Goal: Task Accomplishment & Management: Use online tool/utility

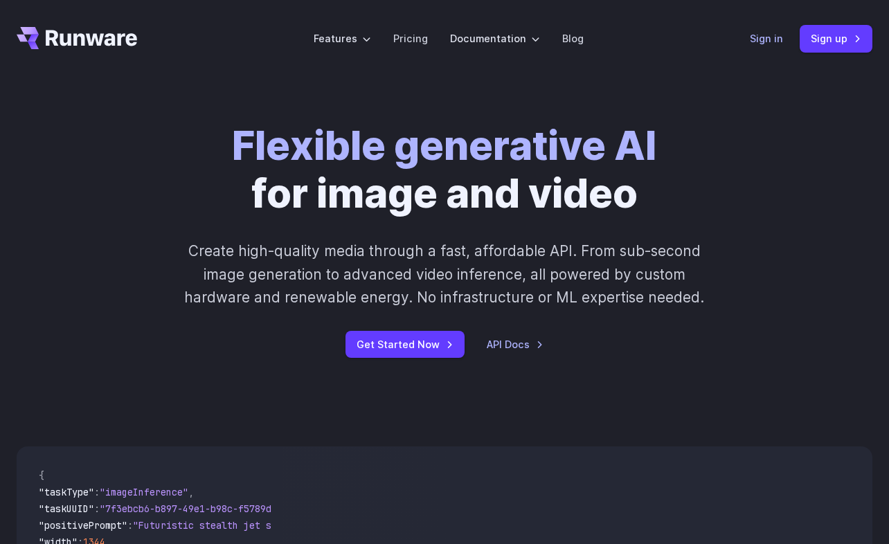
click at [768, 36] on link "Sign in" at bounding box center [766, 38] width 33 height 16
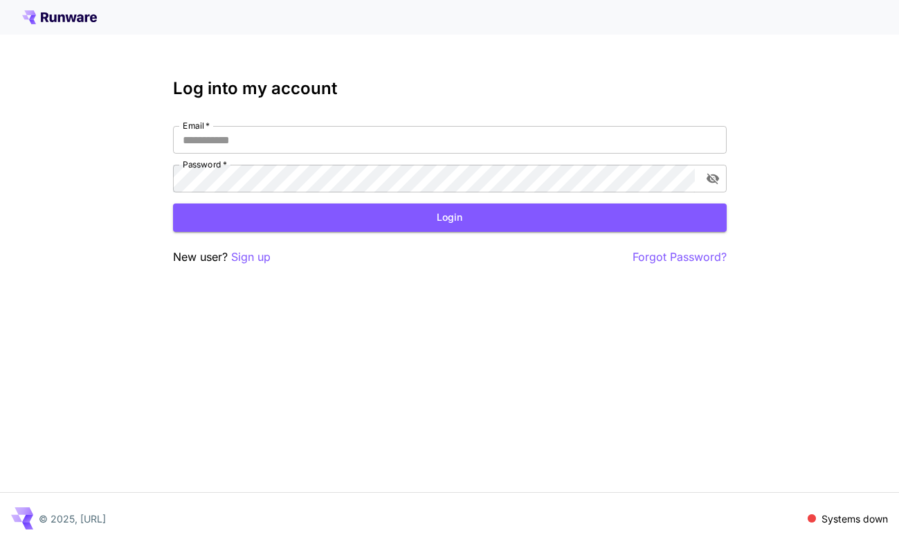
click at [281, 120] on div "Log into my account Email   * Email   * Password   * Password   * Login New use…" at bounding box center [450, 172] width 554 height 187
click at [281, 136] on input "Email   *" at bounding box center [450, 140] width 554 height 28
type input "**********"
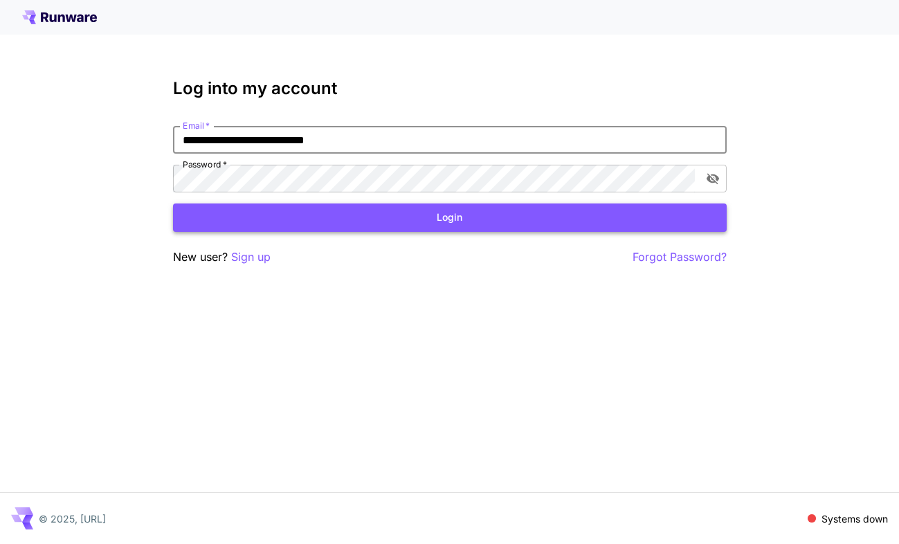
click at [305, 212] on button "Login" at bounding box center [450, 217] width 554 height 28
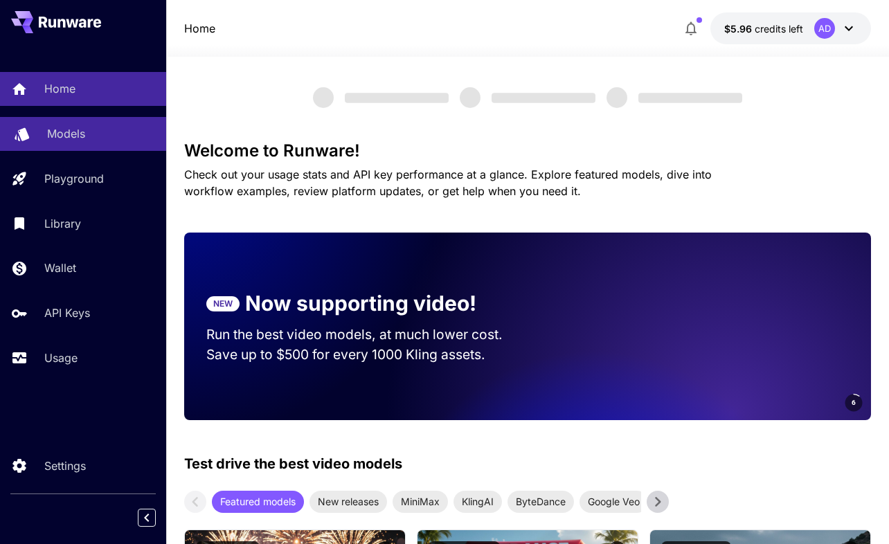
click at [77, 144] on link "Models" at bounding box center [83, 134] width 166 height 34
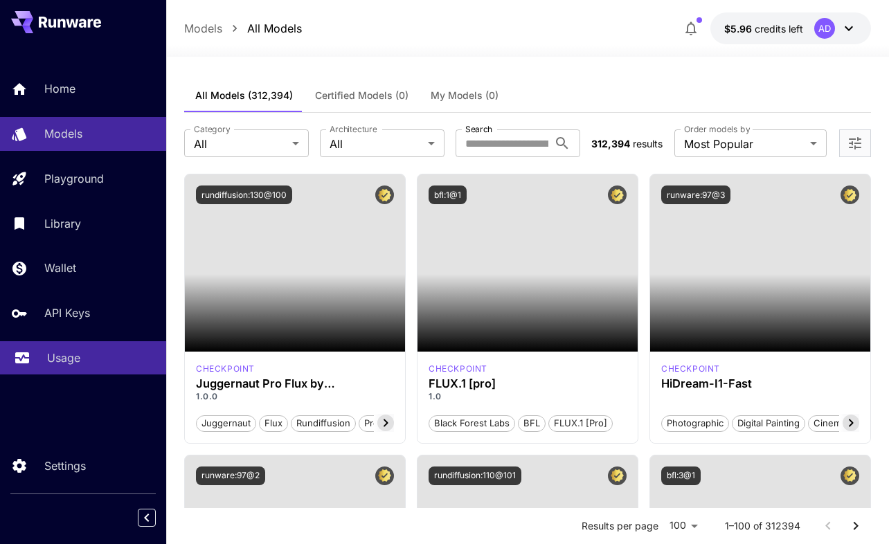
click at [65, 363] on p "Usage" at bounding box center [63, 358] width 33 height 17
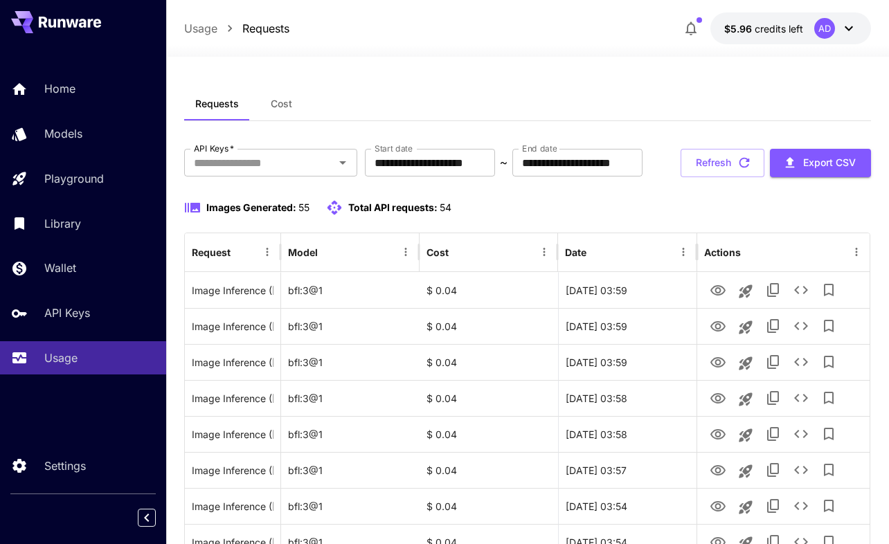
click at [849, 24] on icon at bounding box center [848, 28] width 17 height 17
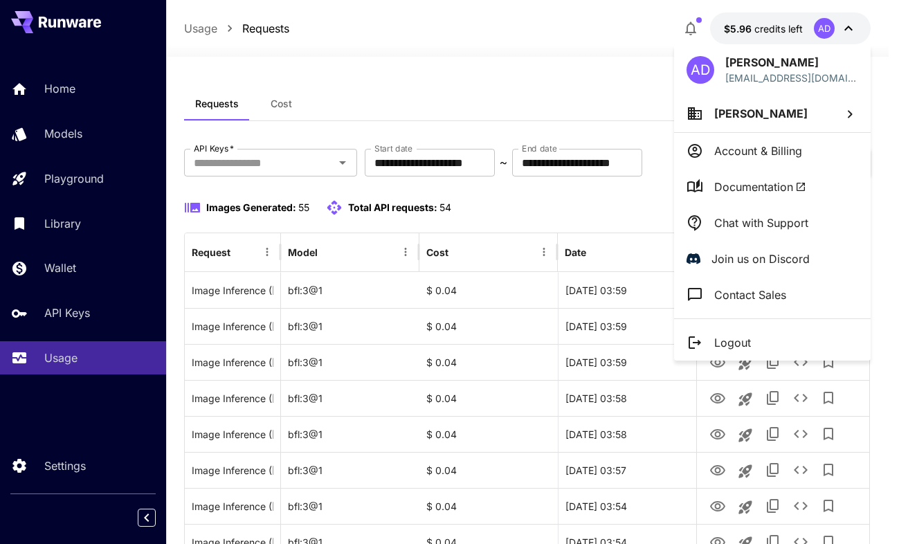
click at [763, 329] on li "Logout" at bounding box center [772, 343] width 197 height 36
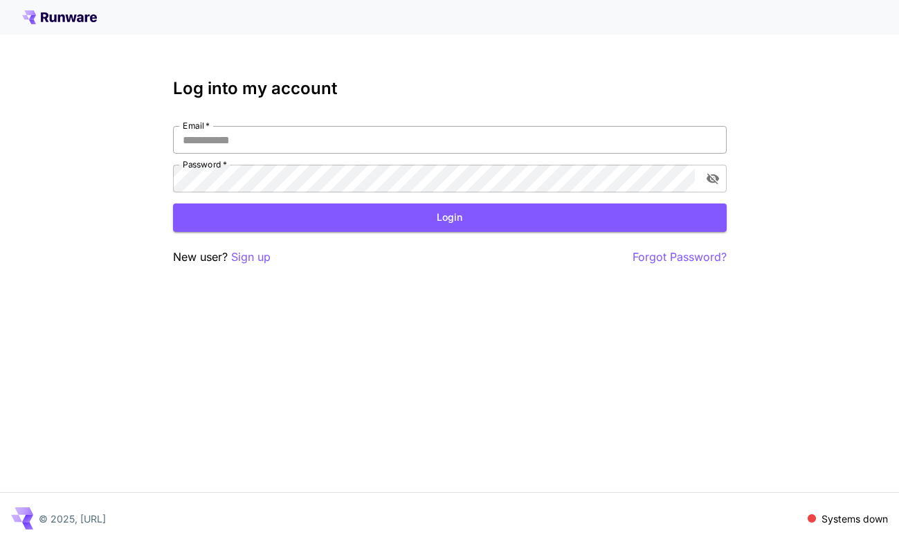
click at [338, 138] on input "Email   *" at bounding box center [450, 140] width 554 height 28
click at [368, 357] on div "Log into my account Email   * Email   * Password   * Password   * Login New use…" at bounding box center [449, 272] width 899 height 544
click at [29, 3] on div at bounding box center [449, 17] width 899 height 35
click at [35, 24] on icon at bounding box center [32, 21] width 7 height 5
click at [269, 155] on div "Email   * Email   * Password   * Password   *" at bounding box center [450, 159] width 554 height 66
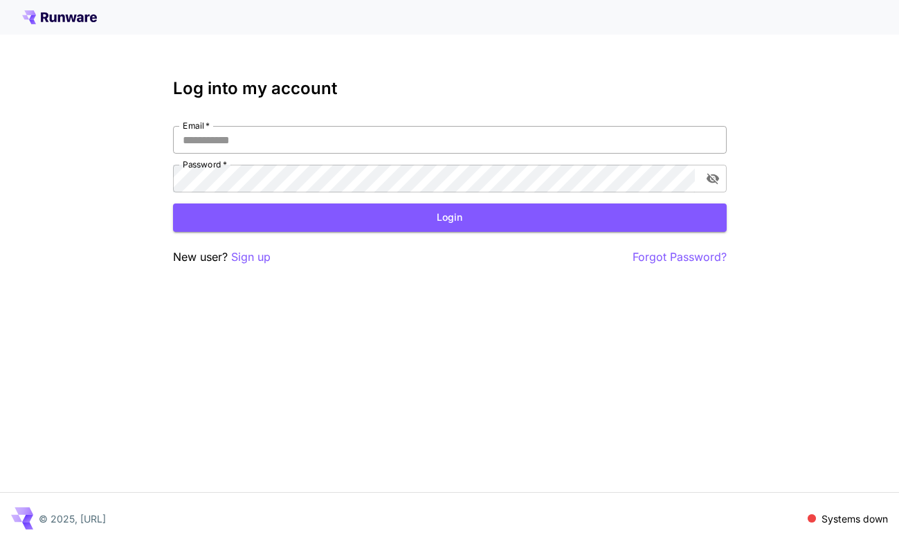
click at [269, 151] on input "Email   *" at bounding box center [450, 140] width 554 height 28
drag, startPoint x: 365, startPoint y: 143, endPoint x: 109, endPoint y: 143, distance: 255.4
click at [109, 143] on div "**********" at bounding box center [449, 272] width 899 height 544
type input "*"
type input "**********"
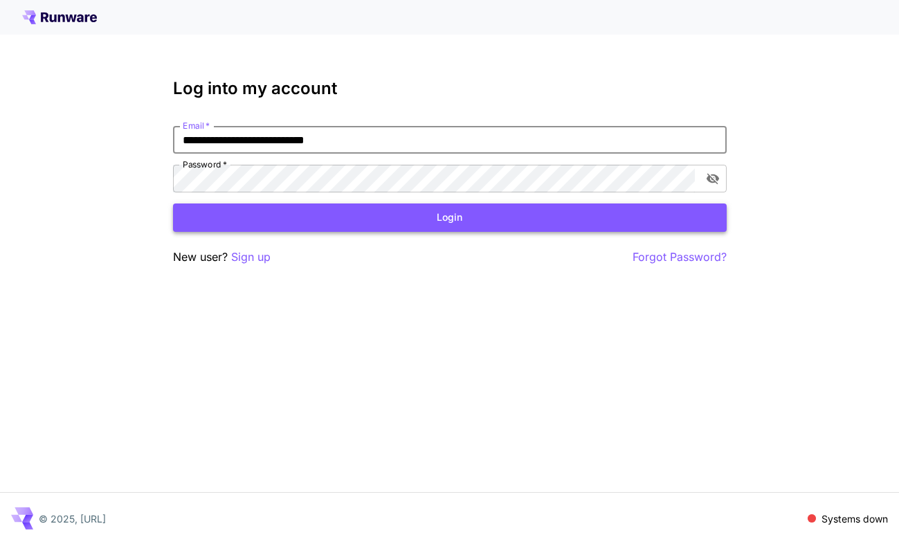
click at [302, 208] on button "Login" at bounding box center [450, 217] width 554 height 28
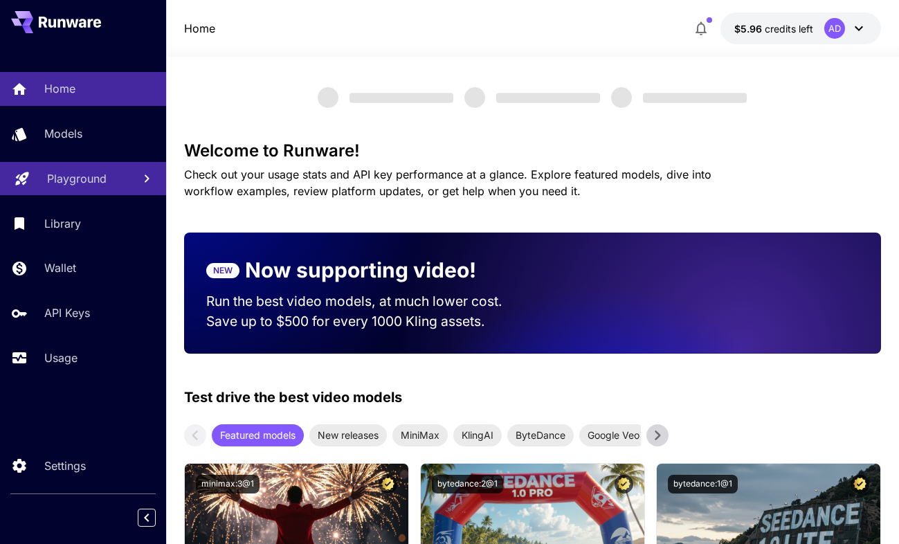
click at [55, 167] on link "Playground" at bounding box center [83, 179] width 166 height 34
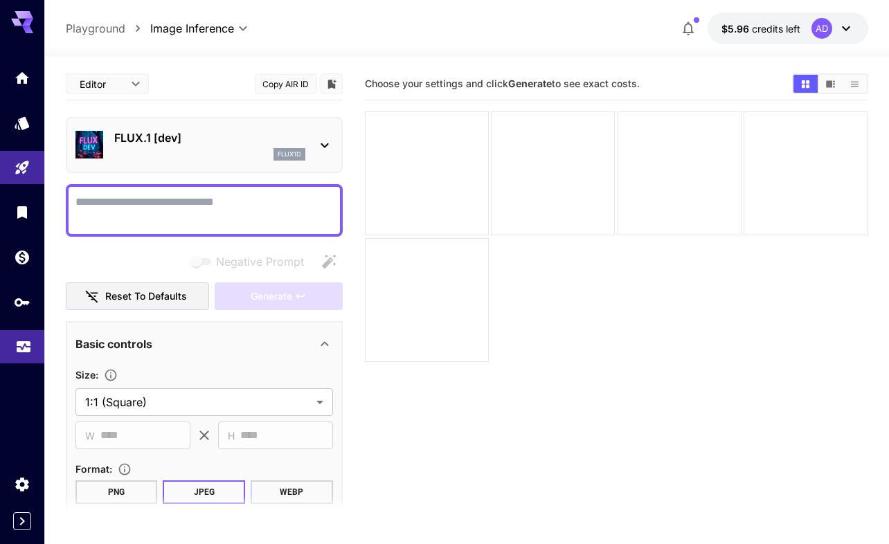
click at [28, 344] on icon "Usage" at bounding box center [24, 344] width 14 height 7
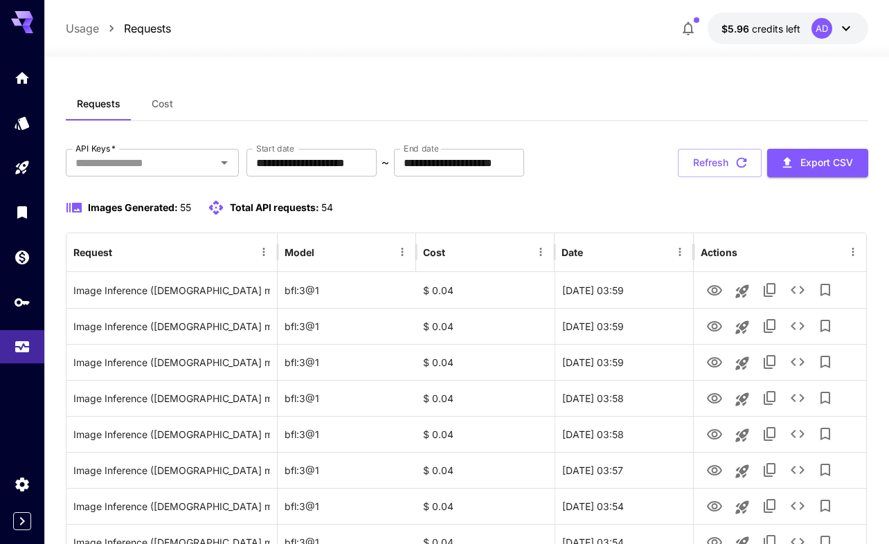
click at [696, 156] on button "Refresh" at bounding box center [720, 163] width 84 height 28
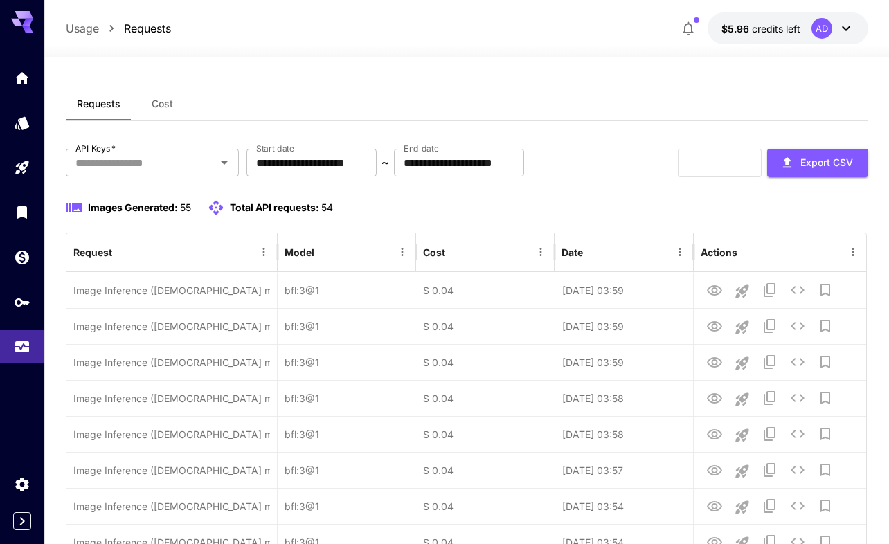
click at [660, 206] on div "Images Generated: 55 Total API requests: 54" at bounding box center [467, 207] width 802 height 17
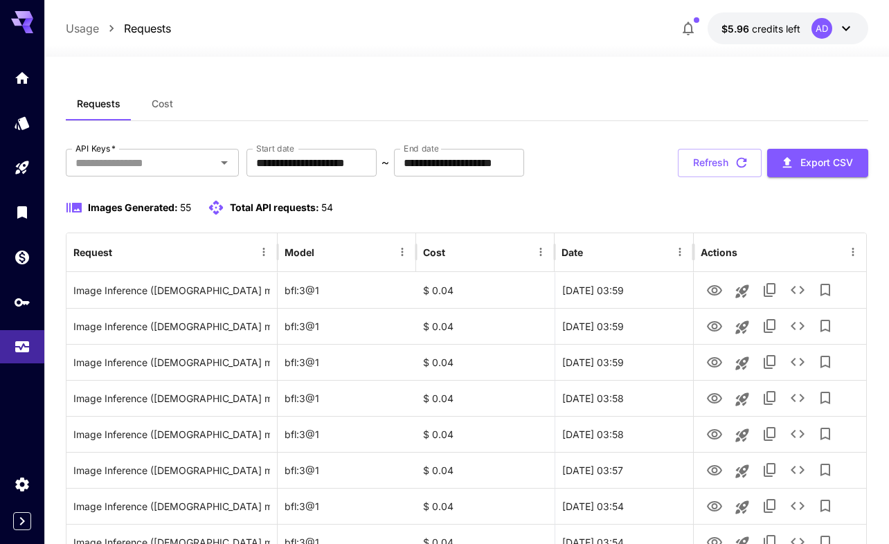
click at [156, 100] on span "Cost" at bounding box center [162, 104] width 21 height 12
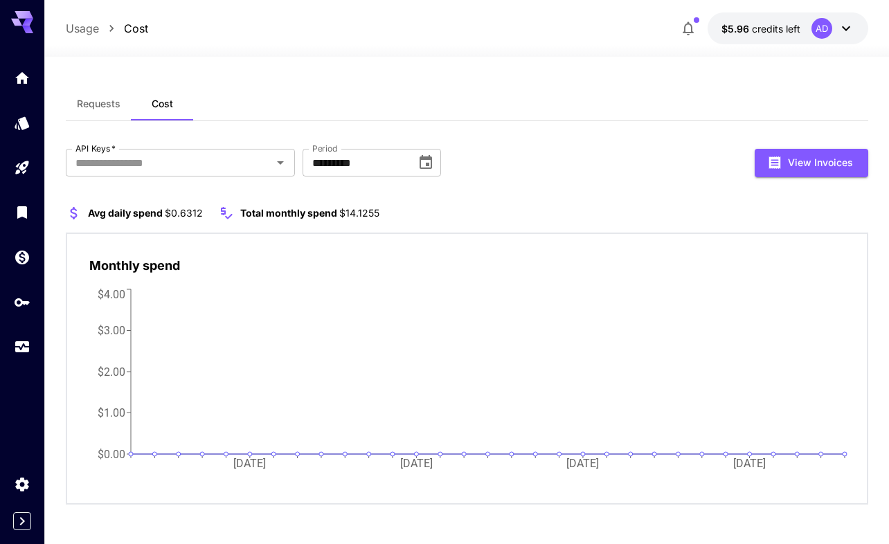
click at [119, 106] on button "Requests" at bounding box center [99, 103] width 66 height 33
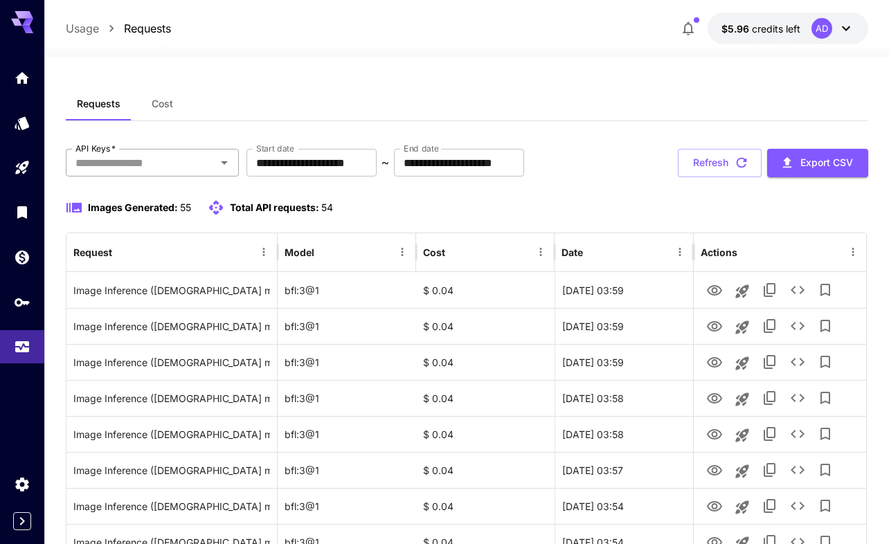
click at [210, 167] on input "API Keys   *" at bounding box center [141, 162] width 142 height 19
click at [183, 108] on button "Cost" at bounding box center [163, 103] width 62 height 33
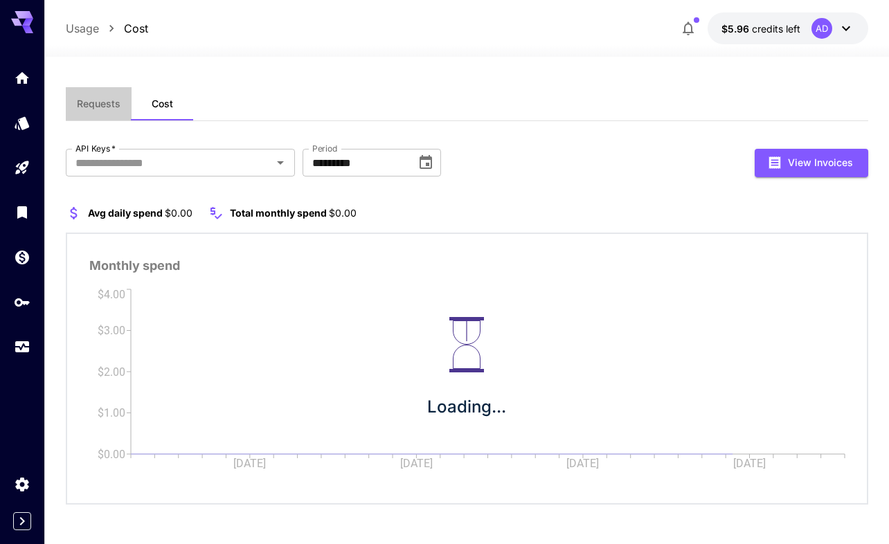
click at [90, 112] on button "Requests" at bounding box center [99, 103] width 66 height 33
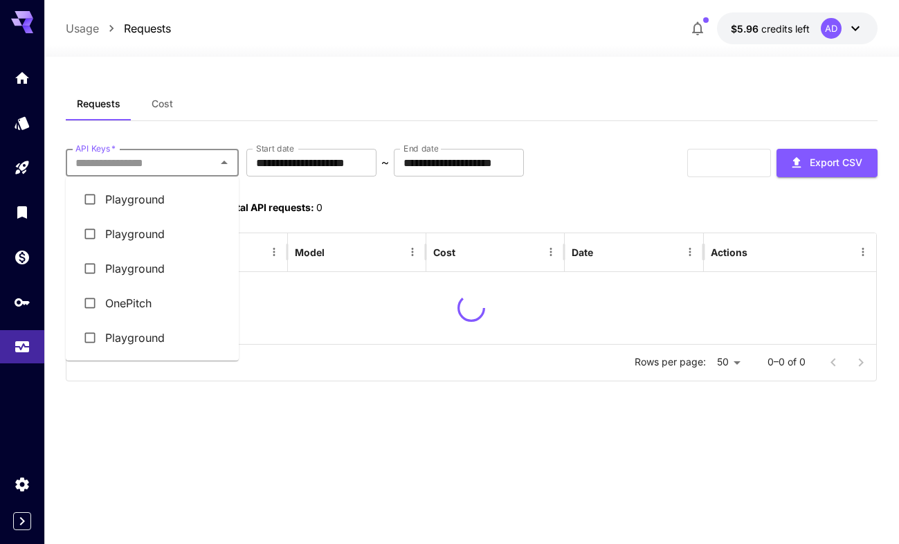
click at [109, 156] on input "API Keys   *" at bounding box center [141, 162] width 142 height 19
click at [111, 313] on li "OnePitch" at bounding box center [152, 303] width 173 height 35
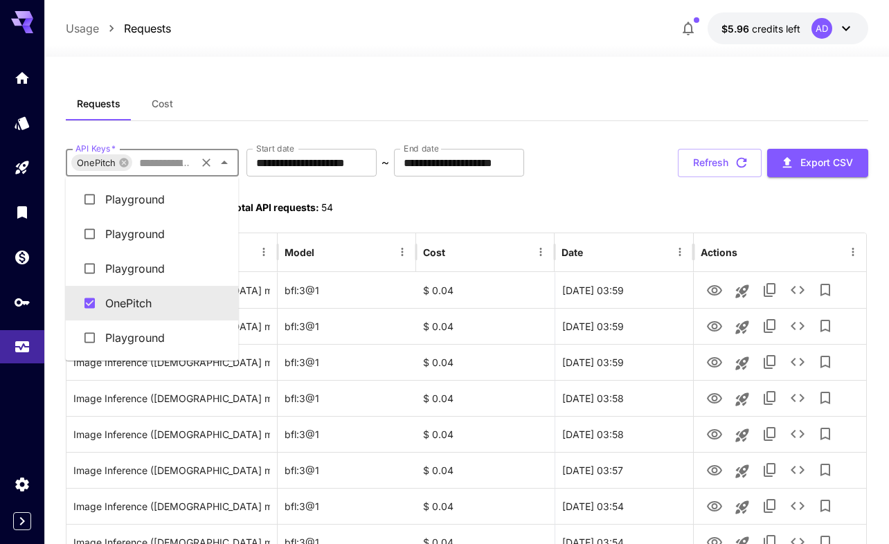
click at [167, 165] on input "API Keys   *" at bounding box center [164, 162] width 60 height 19
click at [122, 163] on icon at bounding box center [123, 162] width 9 height 9
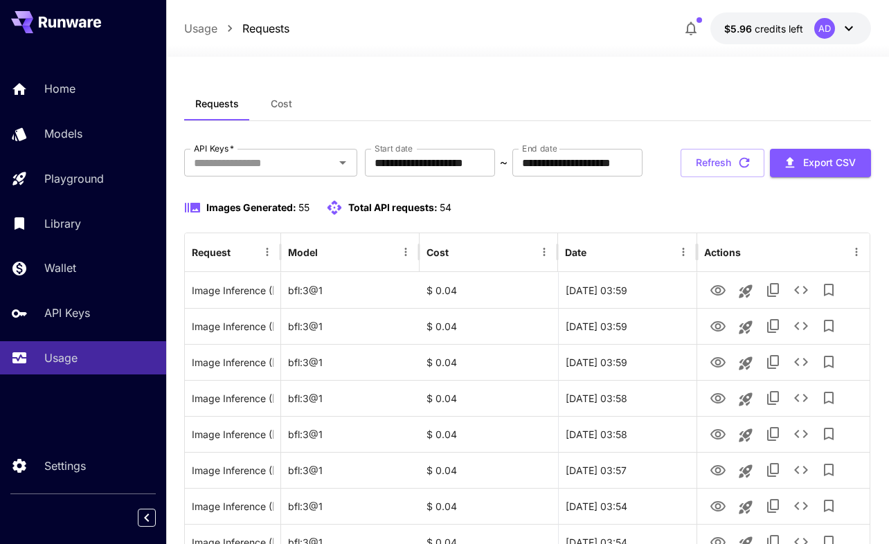
click at [838, 21] on div "AD" at bounding box center [835, 28] width 43 height 21
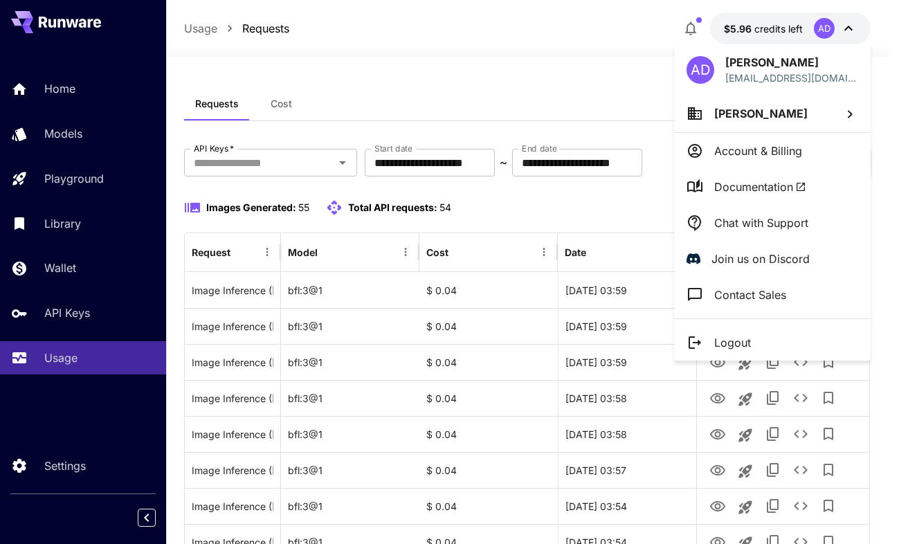
click at [757, 107] on span "Armaan Daryanani" at bounding box center [760, 114] width 93 height 14
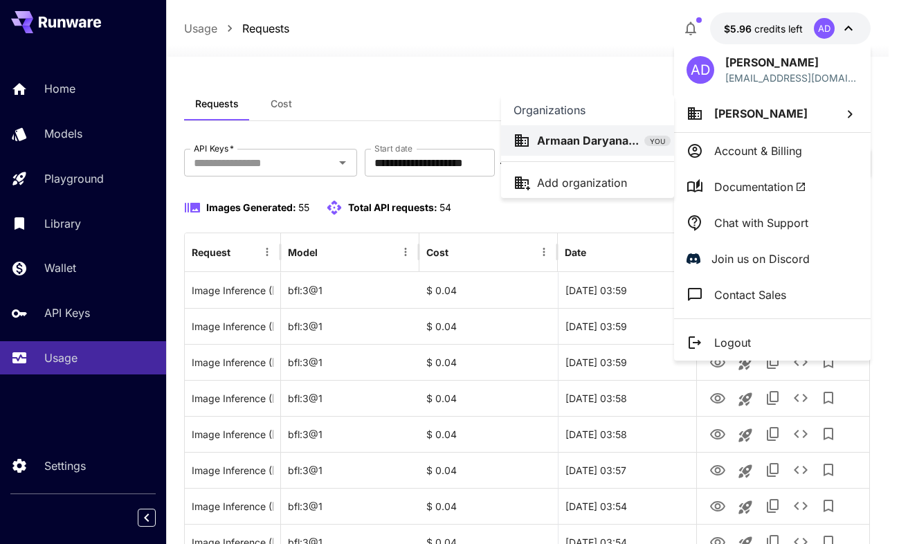
click at [747, 362] on div at bounding box center [449, 272] width 899 height 544
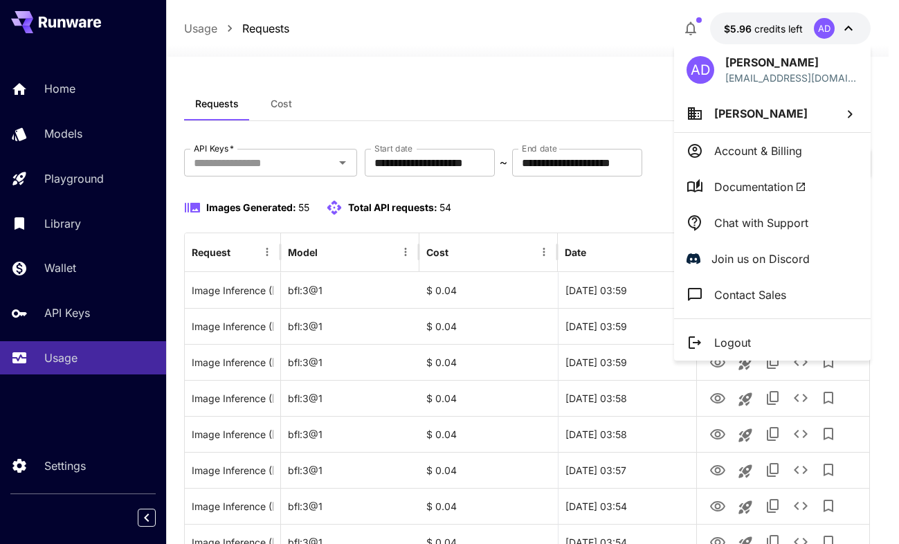
click at [42, 328] on div at bounding box center [449, 272] width 899 height 544
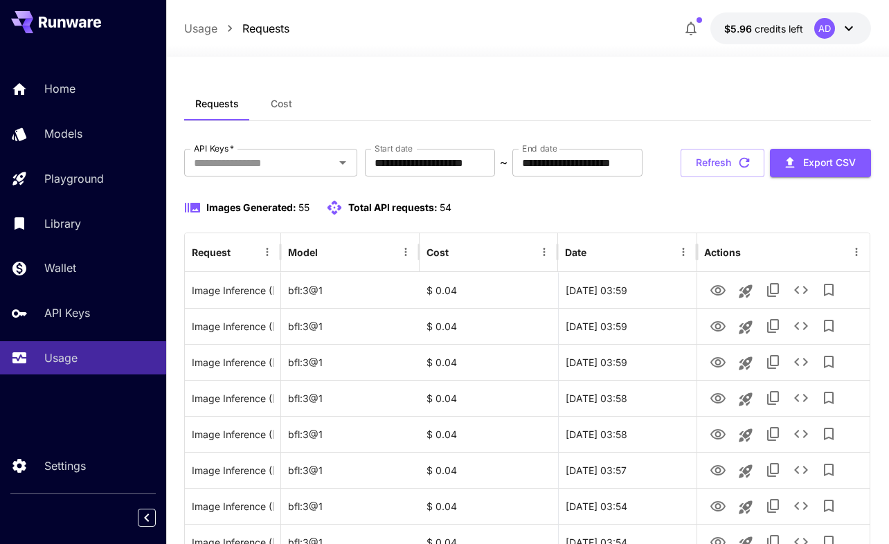
click at [44, 296] on div "AD Armaan Daryanani armaandaryanani2004@gmail.com Armaan Daryanani Account & Bi…" at bounding box center [110, 272] width 221 height 544
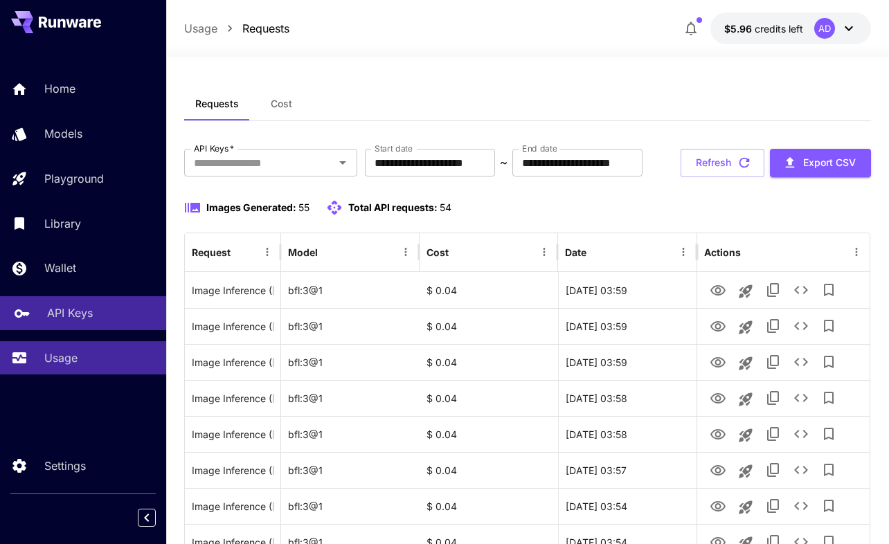
click at [44, 315] on link "API Keys" at bounding box center [83, 313] width 166 height 34
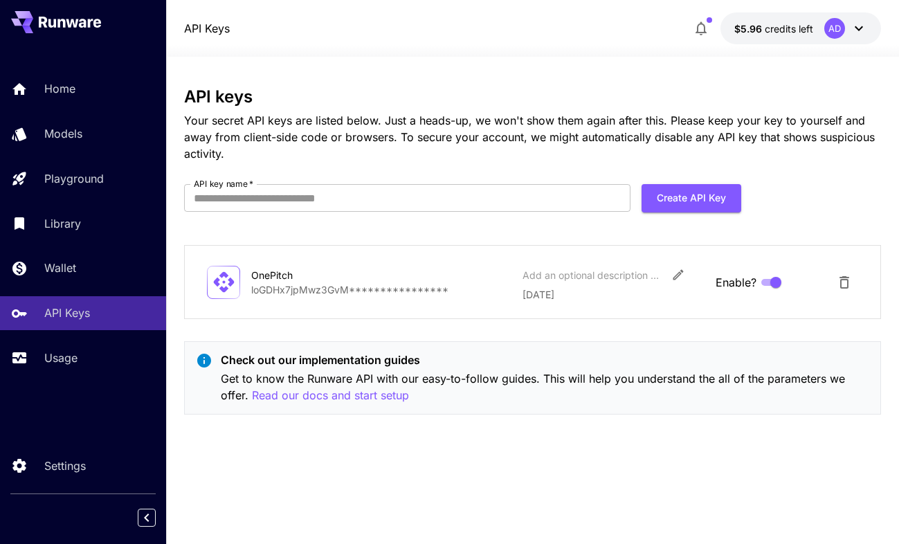
click at [743, 37] on button "$5.96 credits left AD" at bounding box center [801, 28] width 161 height 32
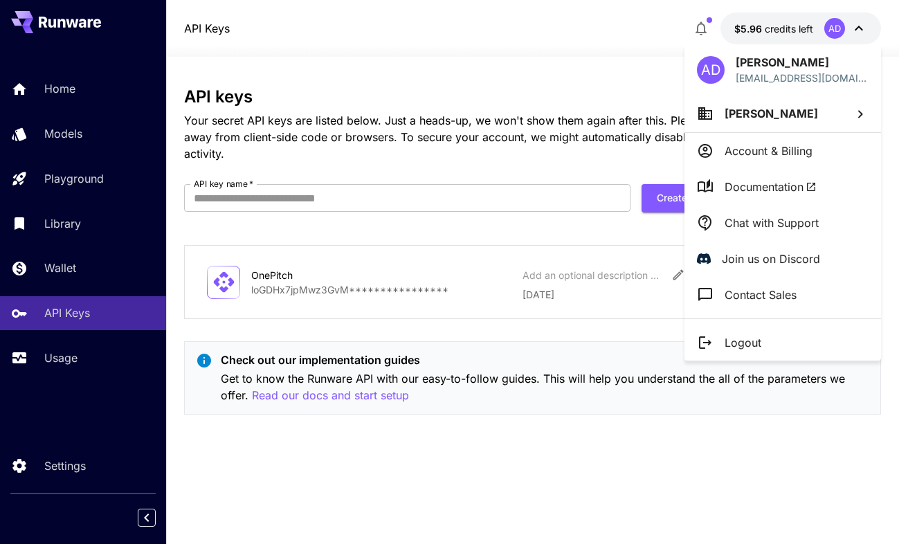
click at [595, 89] on div at bounding box center [449, 272] width 899 height 544
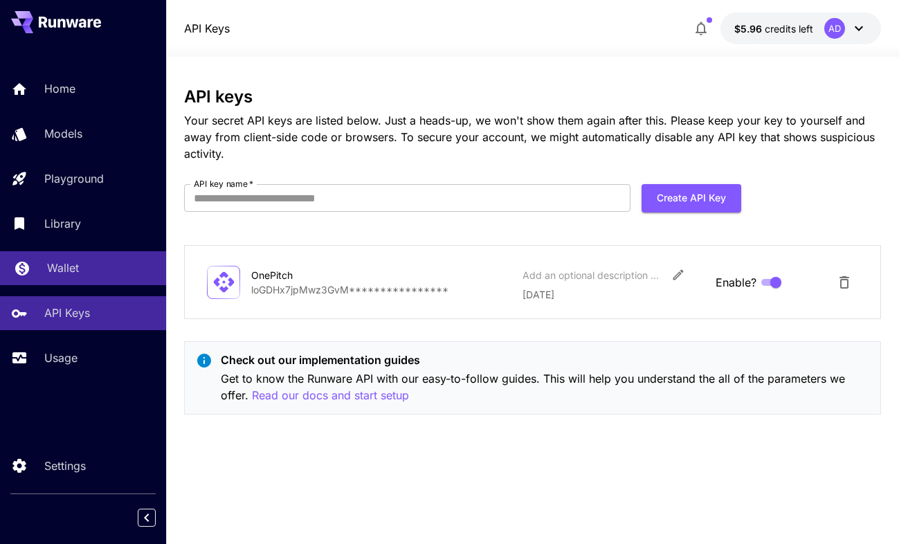
click at [60, 275] on p "Wallet" at bounding box center [63, 268] width 32 height 17
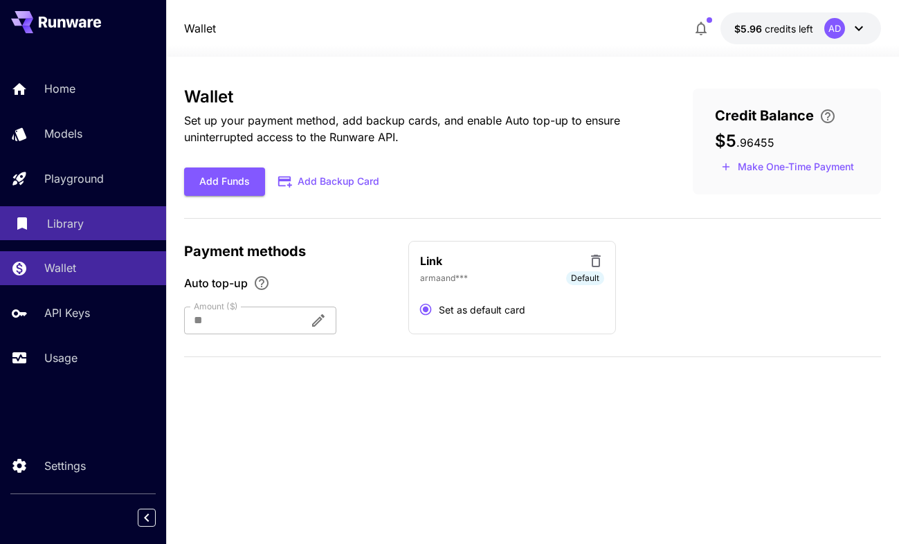
click at [61, 221] on p "Library" at bounding box center [65, 223] width 37 height 17
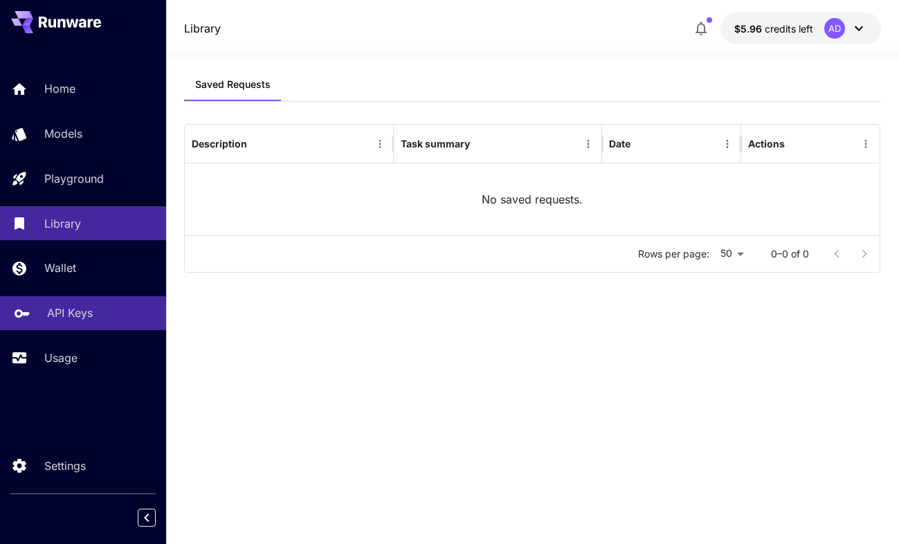
click at [78, 317] on p "API Keys" at bounding box center [70, 313] width 46 height 17
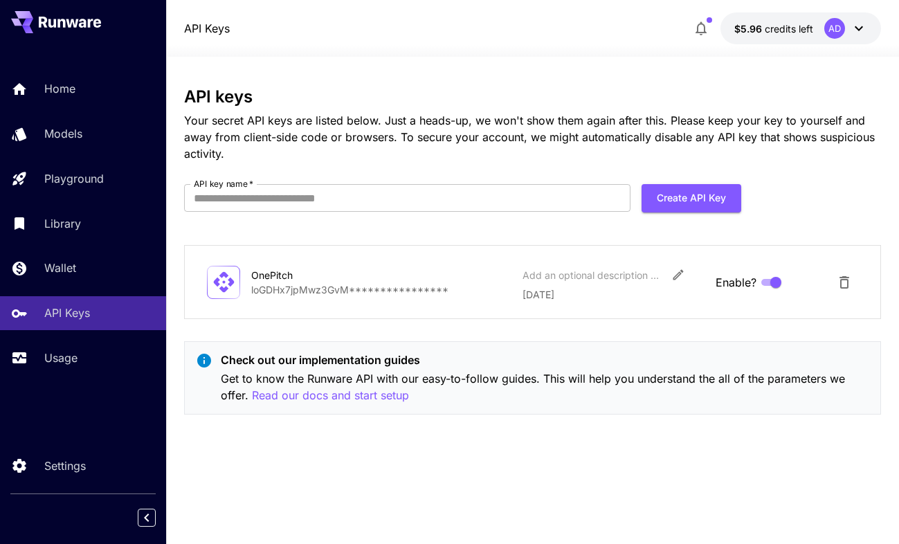
click at [69, 199] on div "Home Models Playground Library Wallet API Keys Usage" at bounding box center [83, 223] width 166 height 302
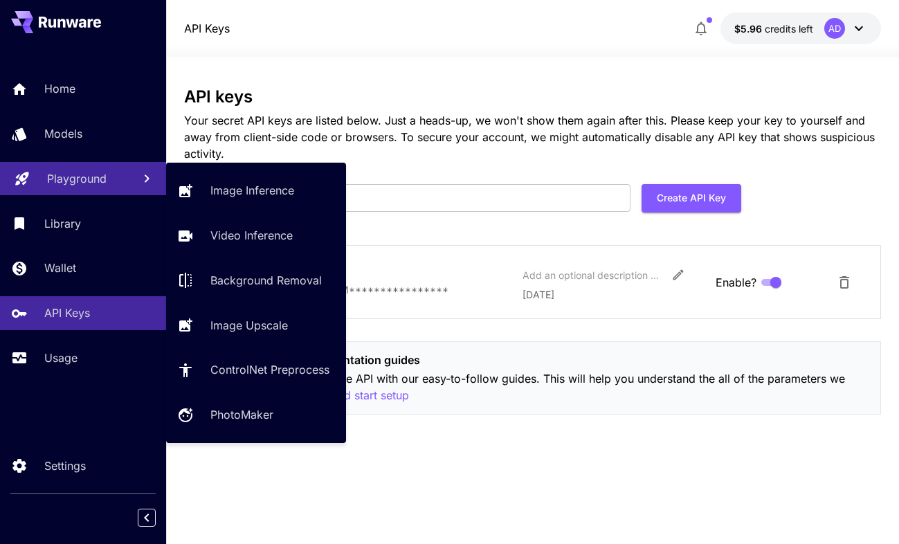
click at [69, 188] on link "Playground" at bounding box center [83, 179] width 166 height 34
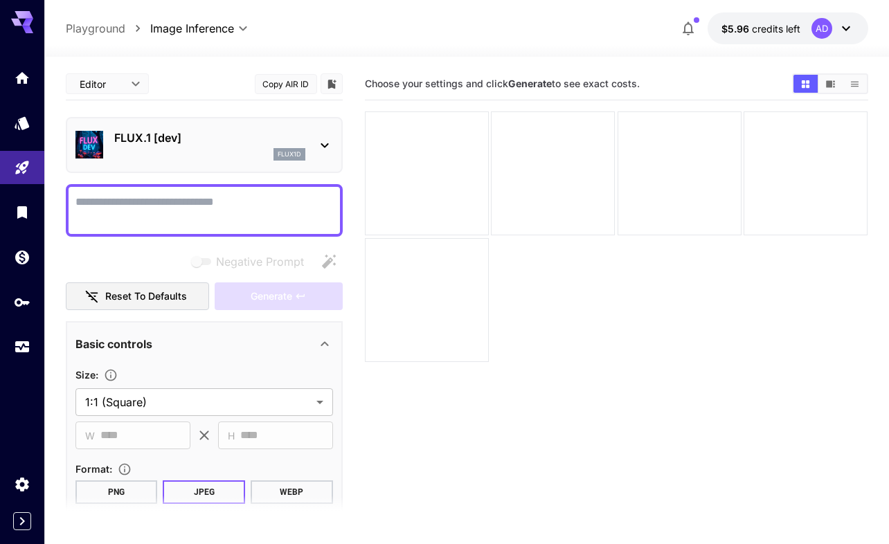
click at [393, 426] on section "Choose your settings and click Generate to see exact costs." at bounding box center [616, 340] width 503 height 544
click at [24, 112] on icon "Models" at bounding box center [23, 118] width 17 height 17
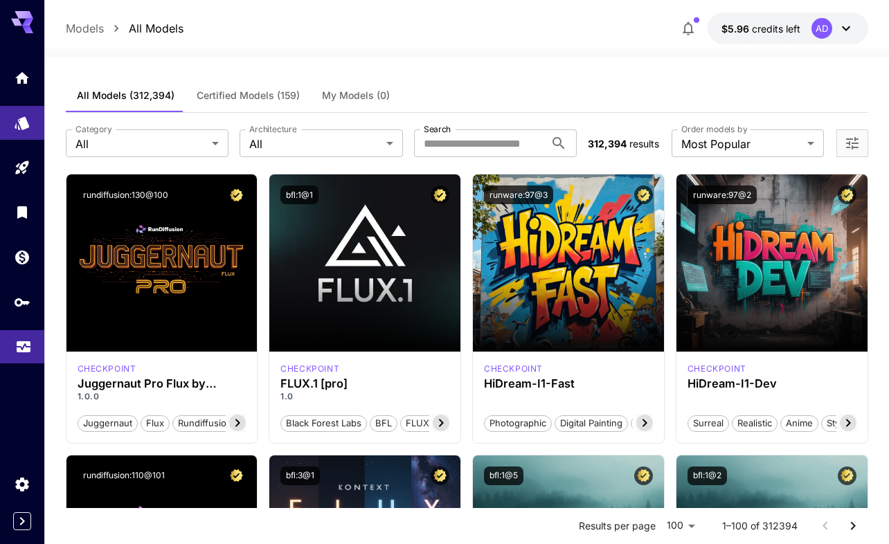
click at [32, 353] on link at bounding box center [22, 347] width 44 height 34
